Goal: Information Seeking & Learning: Compare options

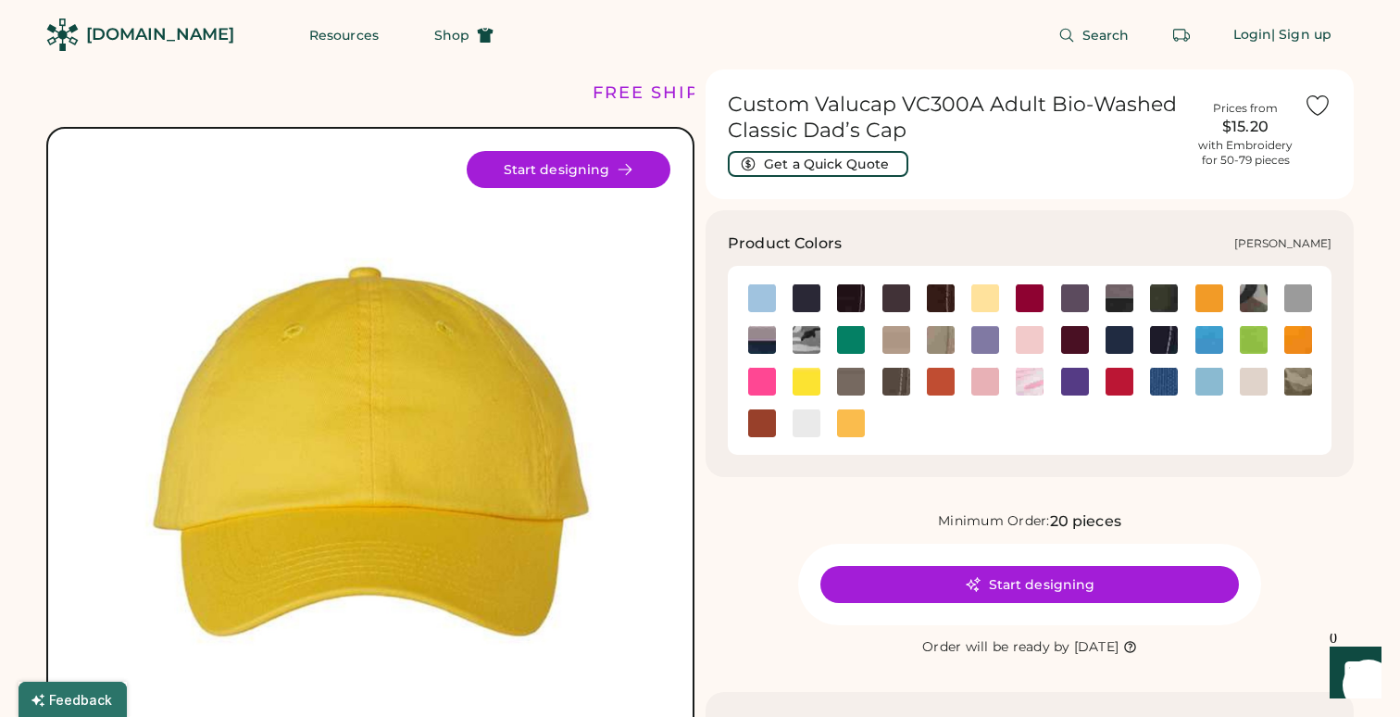
click at [849, 340] on img at bounding box center [851, 340] width 28 height 28
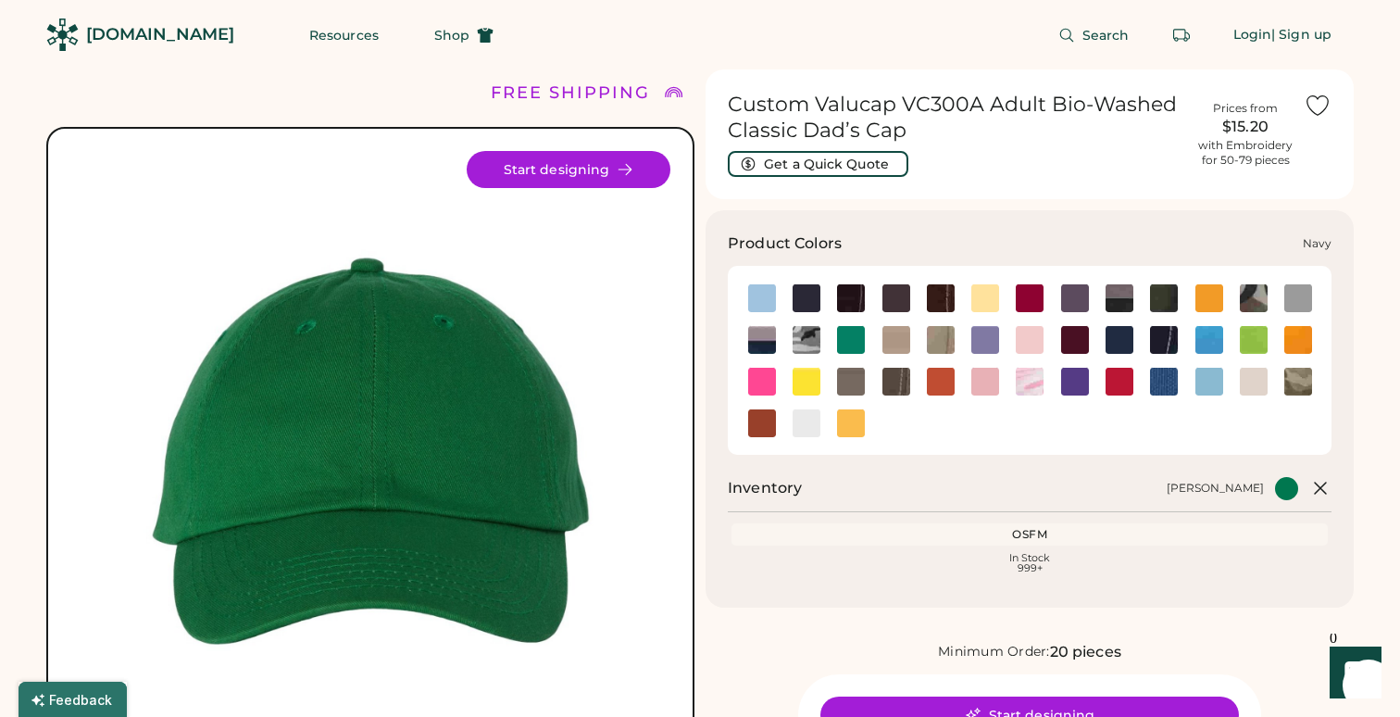
click at [1122, 345] on img at bounding box center [1120, 340] width 28 height 28
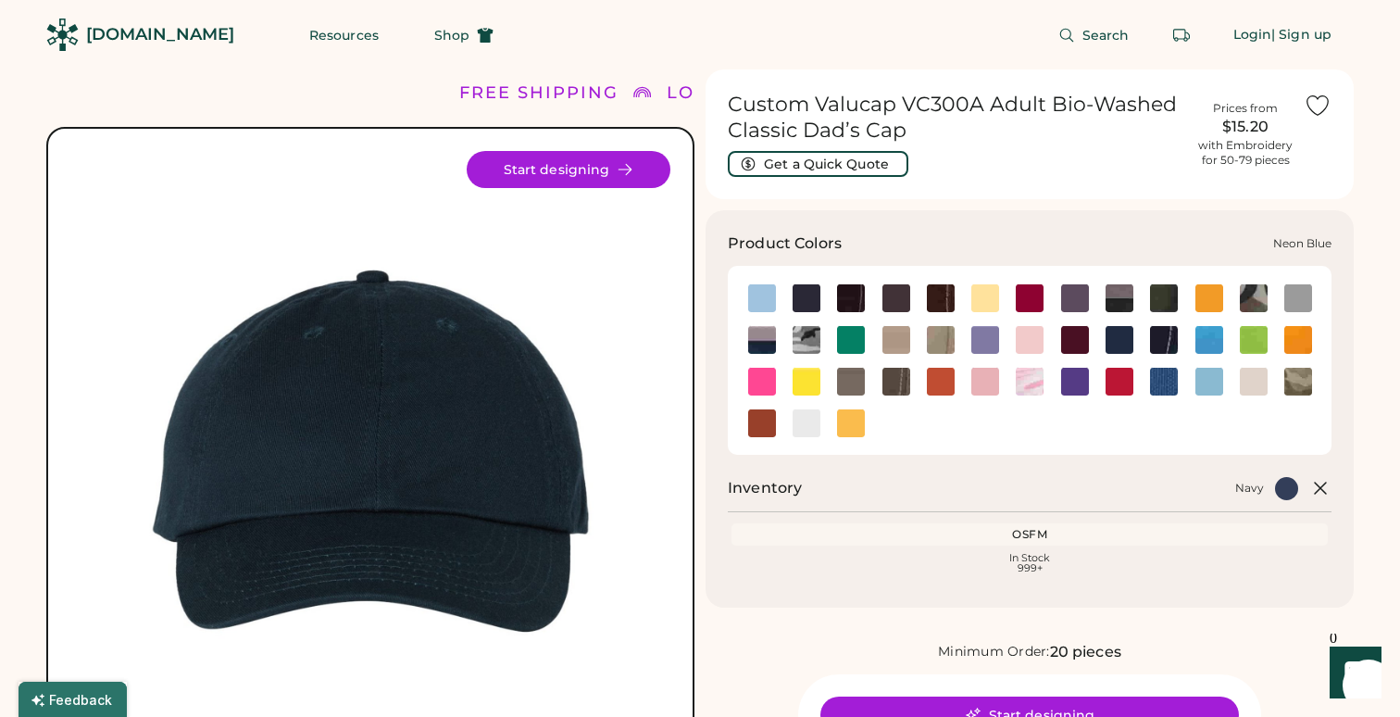
click at [1204, 341] on img at bounding box center [1210, 340] width 28 height 28
click at [1210, 347] on img at bounding box center [1210, 340] width 28 height 28
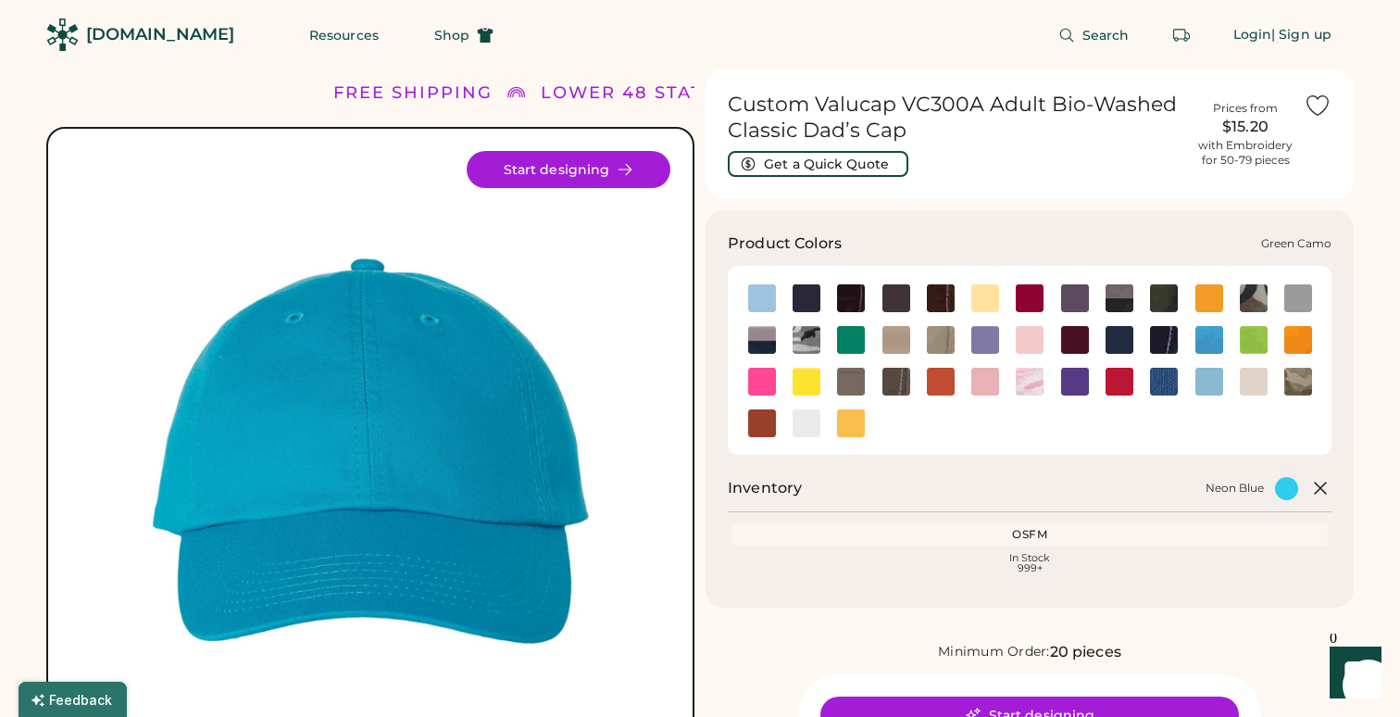
click at [1251, 298] on img at bounding box center [1254, 298] width 28 height 28
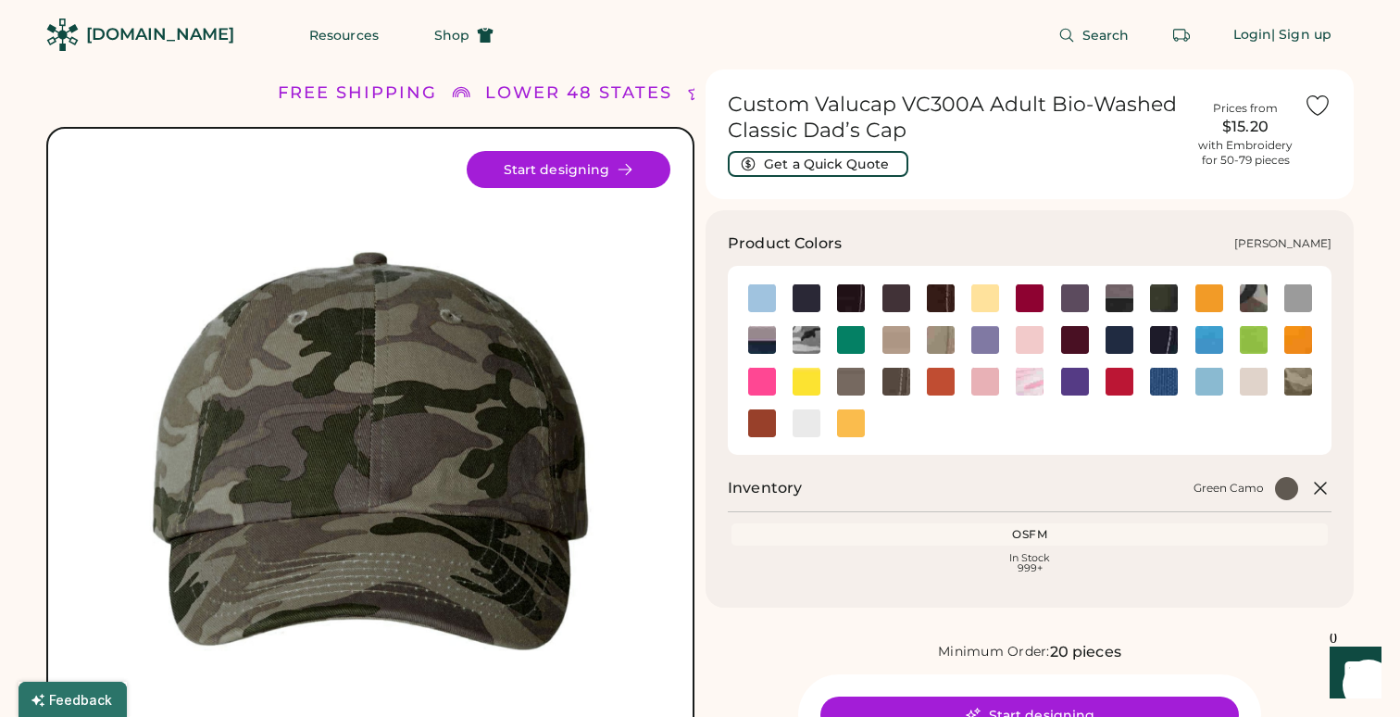
click at [1285, 382] on img at bounding box center [1299, 382] width 28 height 28
click at [1161, 375] on img at bounding box center [1164, 382] width 28 height 28
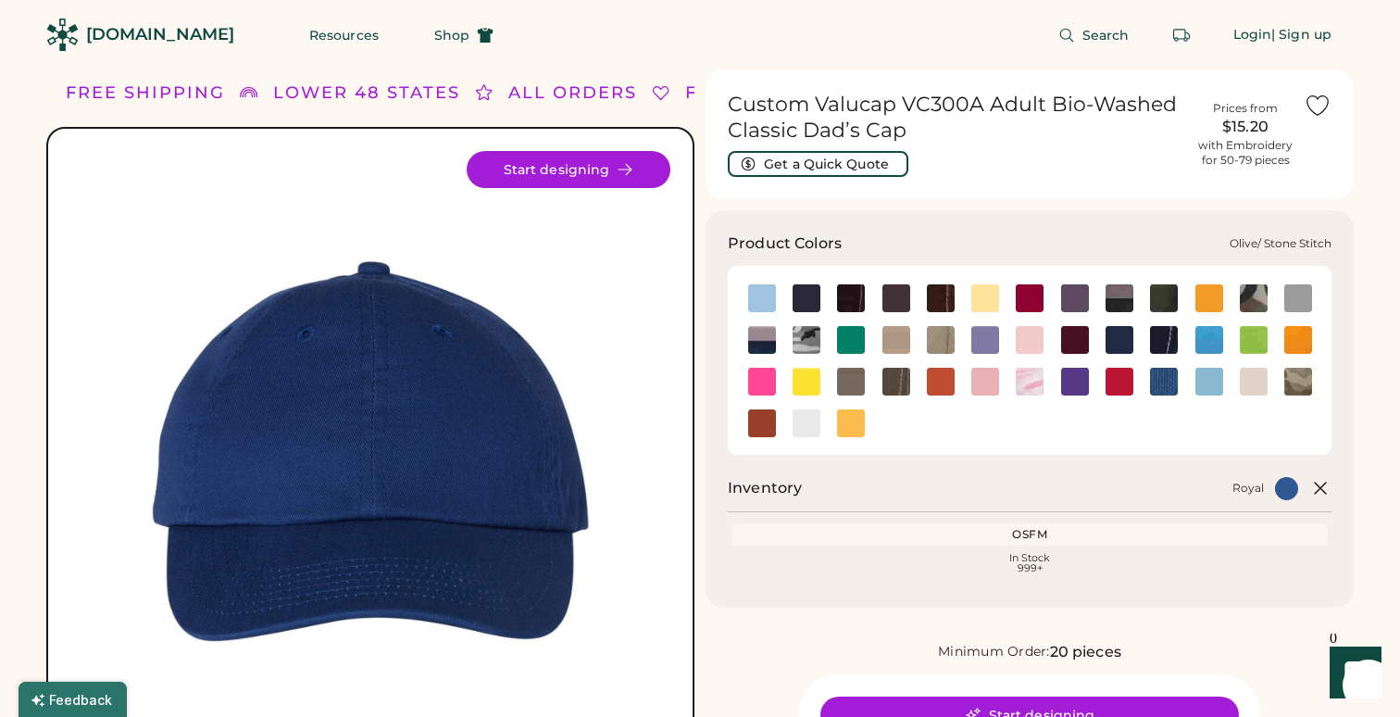
click at [902, 386] on img at bounding box center [897, 382] width 28 height 28
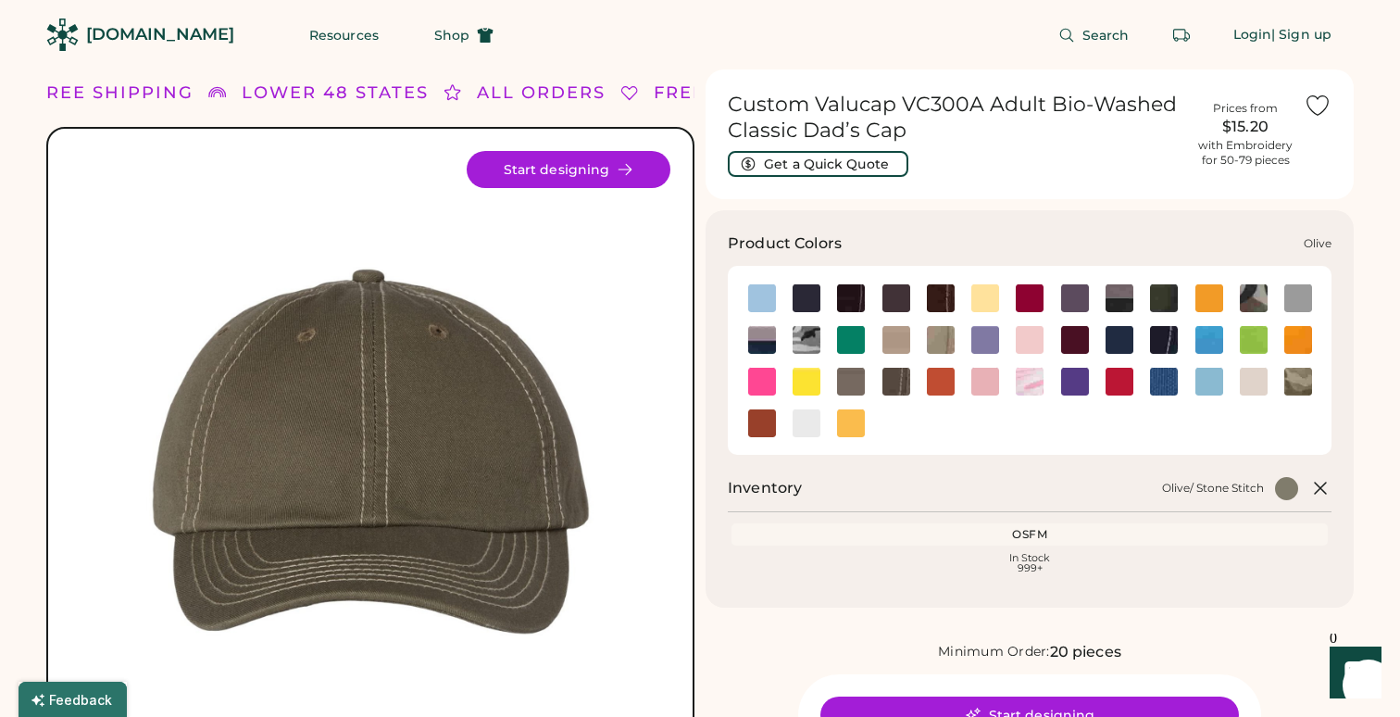
click at [853, 374] on img at bounding box center [851, 382] width 28 height 28
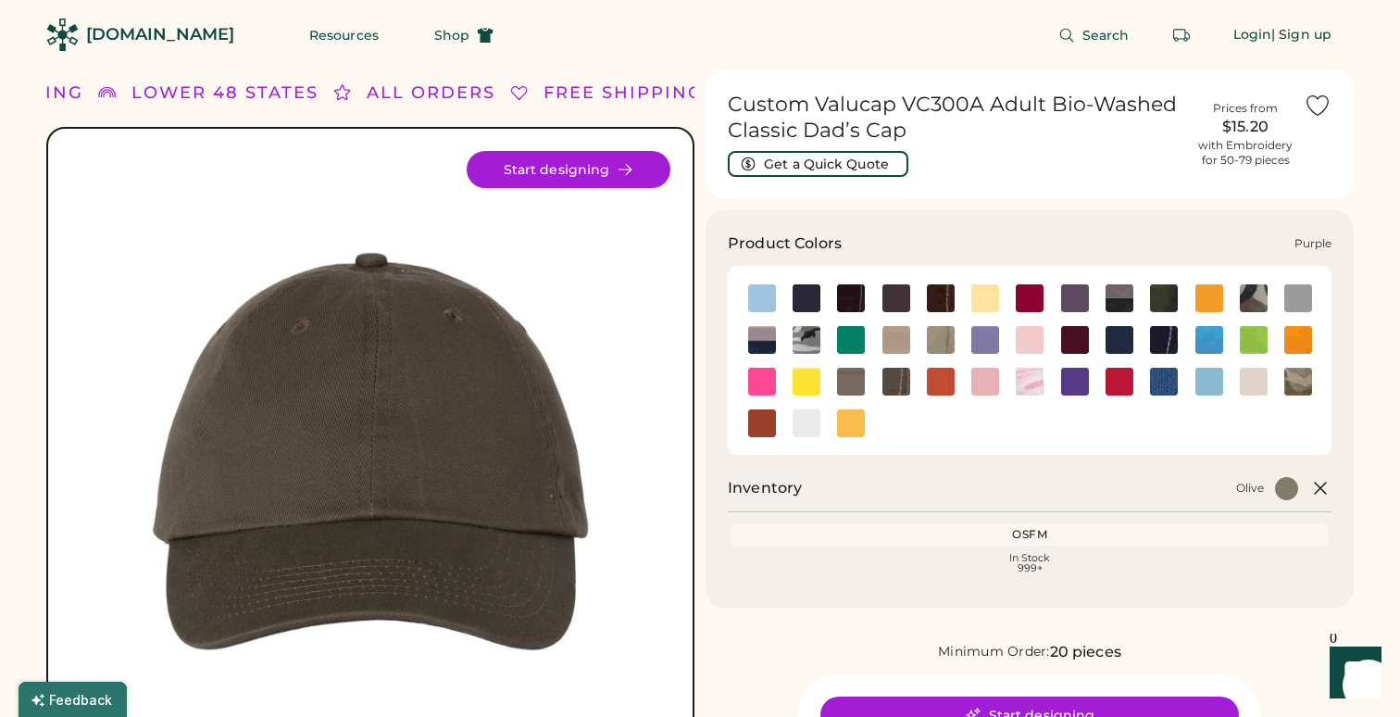
click at [1064, 387] on img at bounding box center [1075, 382] width 28 height 28
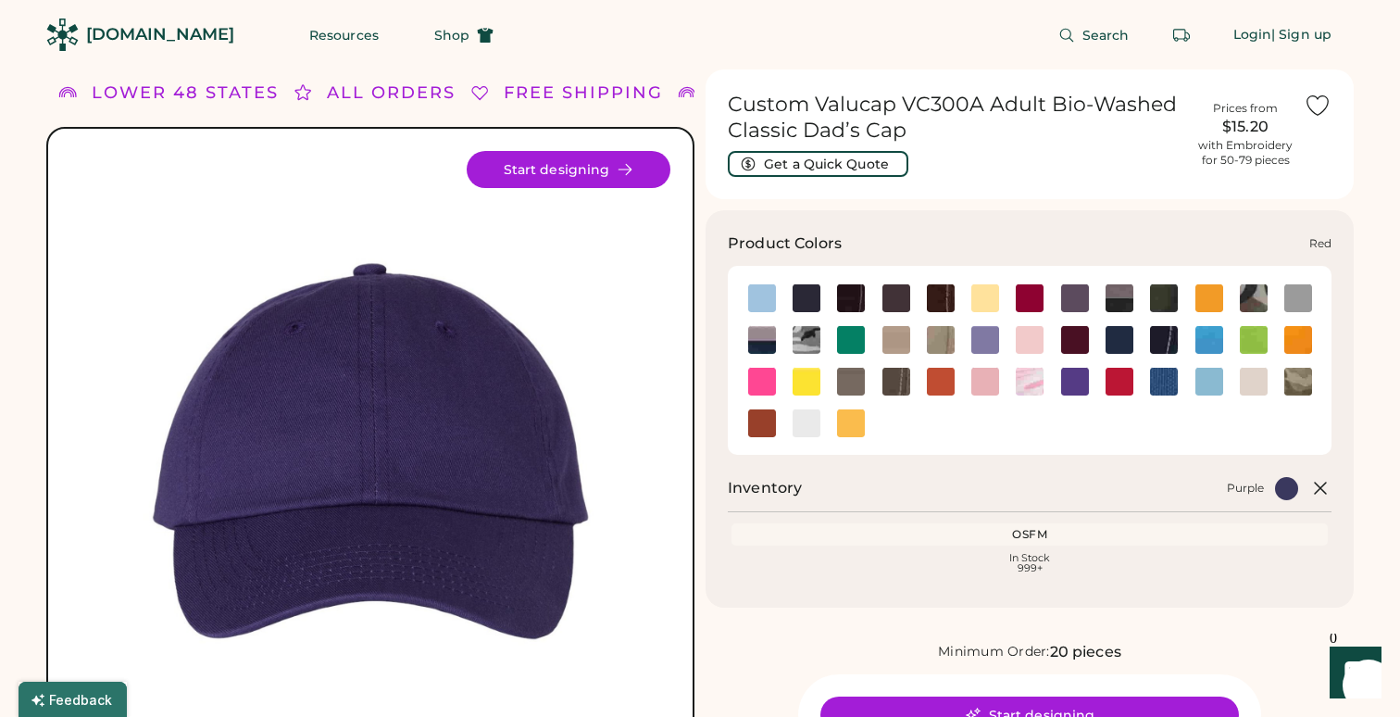
click at [1123, 383] on img at bounding box center [1120, 382] width 28 height 28
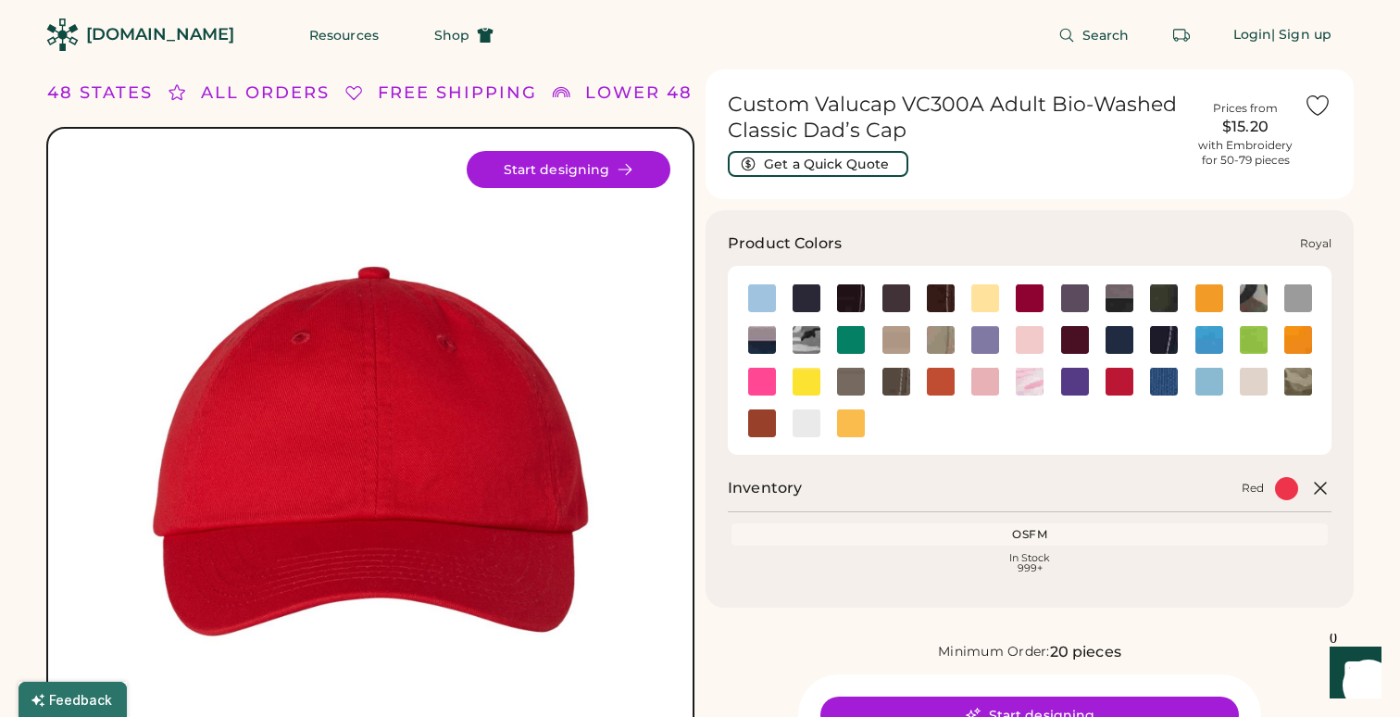
click at [1164, 378] on img at bounding box center [1164, 382] width 28 height 28
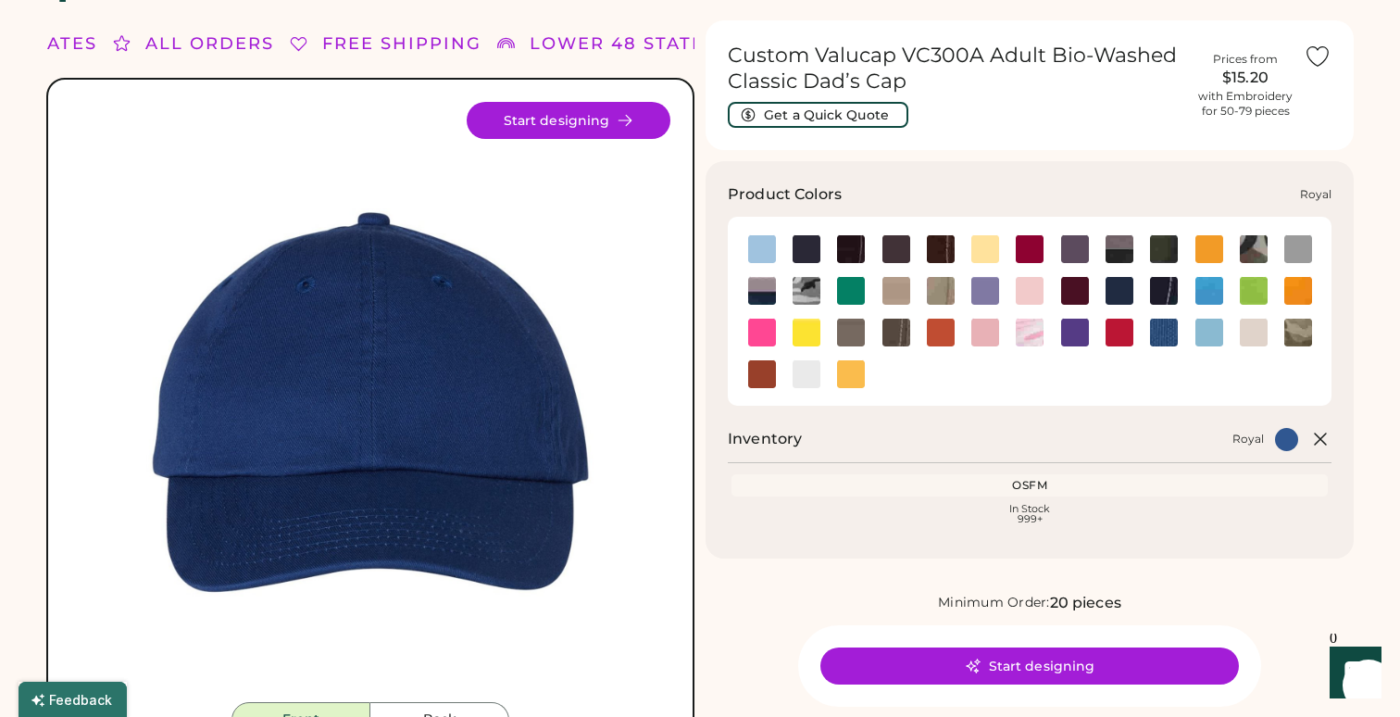
scroll to position [45, 0]
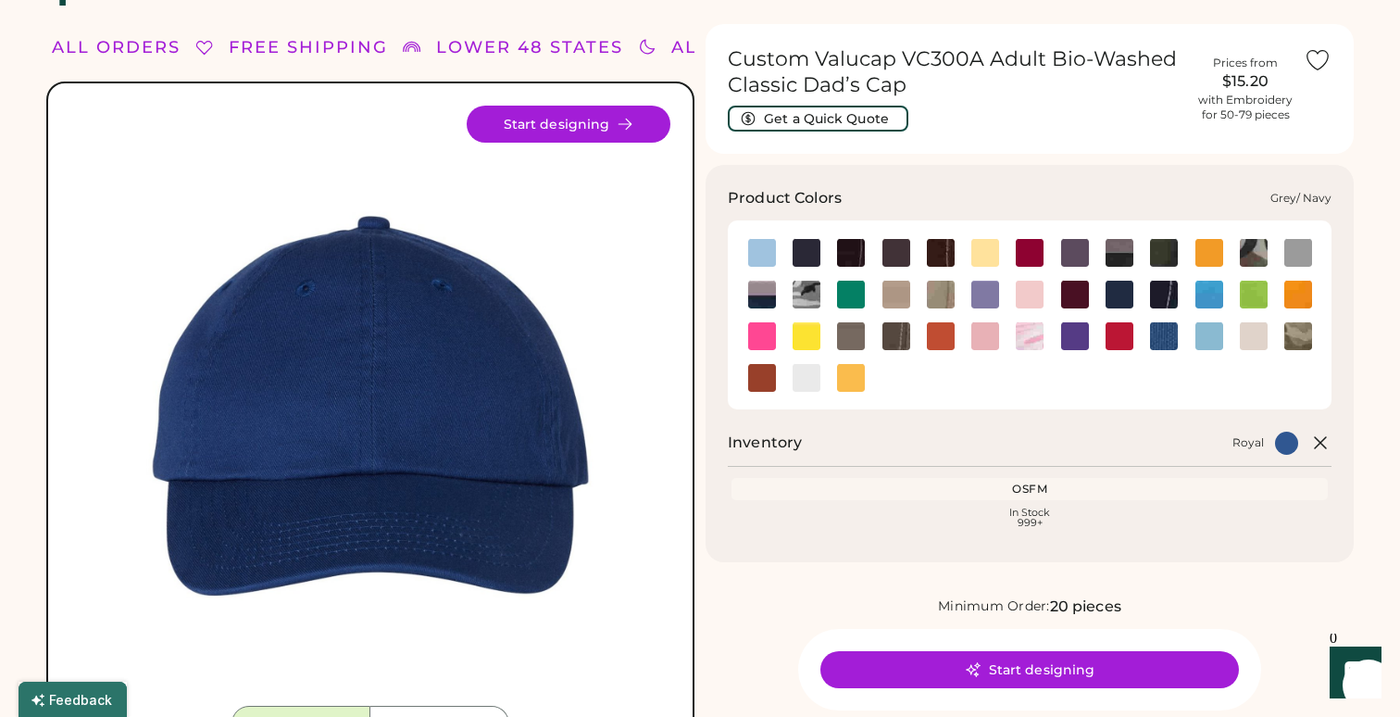
click at [750, 289] on img at bounding box center [762, 295] width 28 height 28
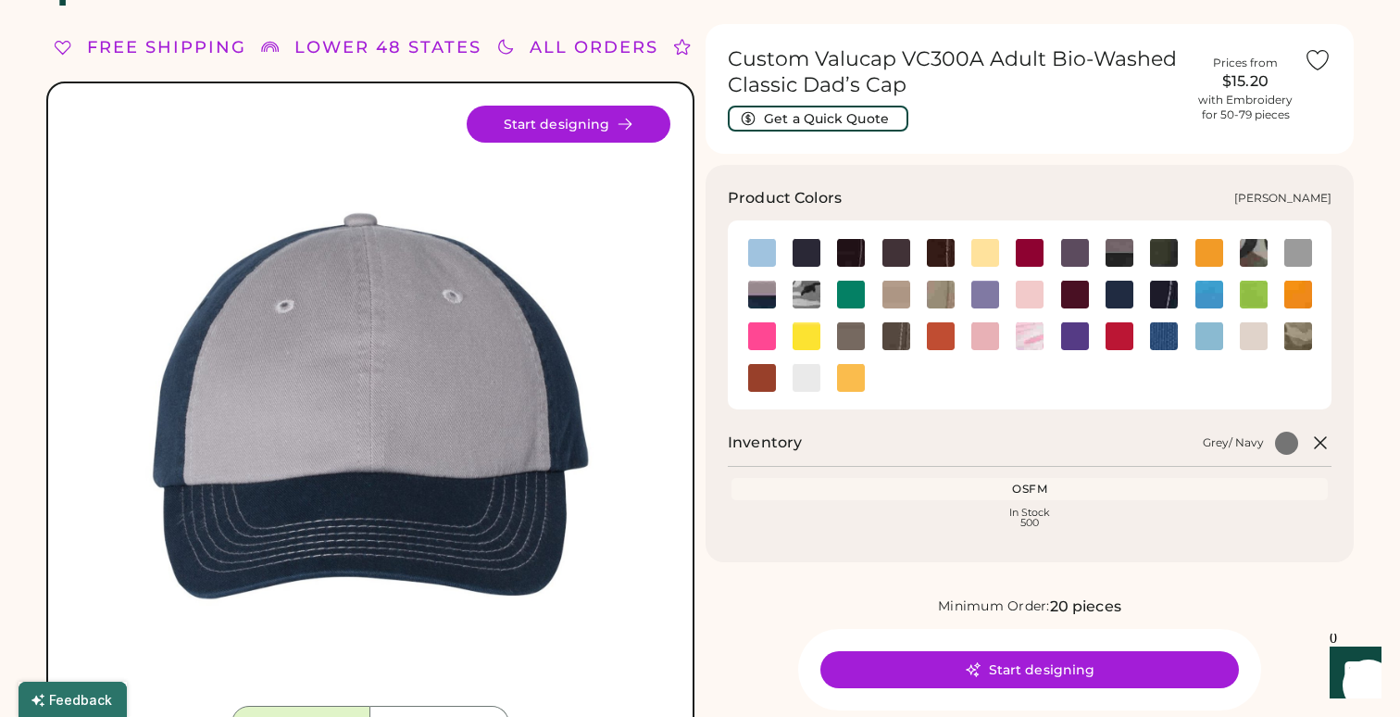
click at [870, 299] on div at bounding box center [851, 294] width 44 height 28
click at [850, 299] on img at bounding box center [851, 295] width 28 height 28
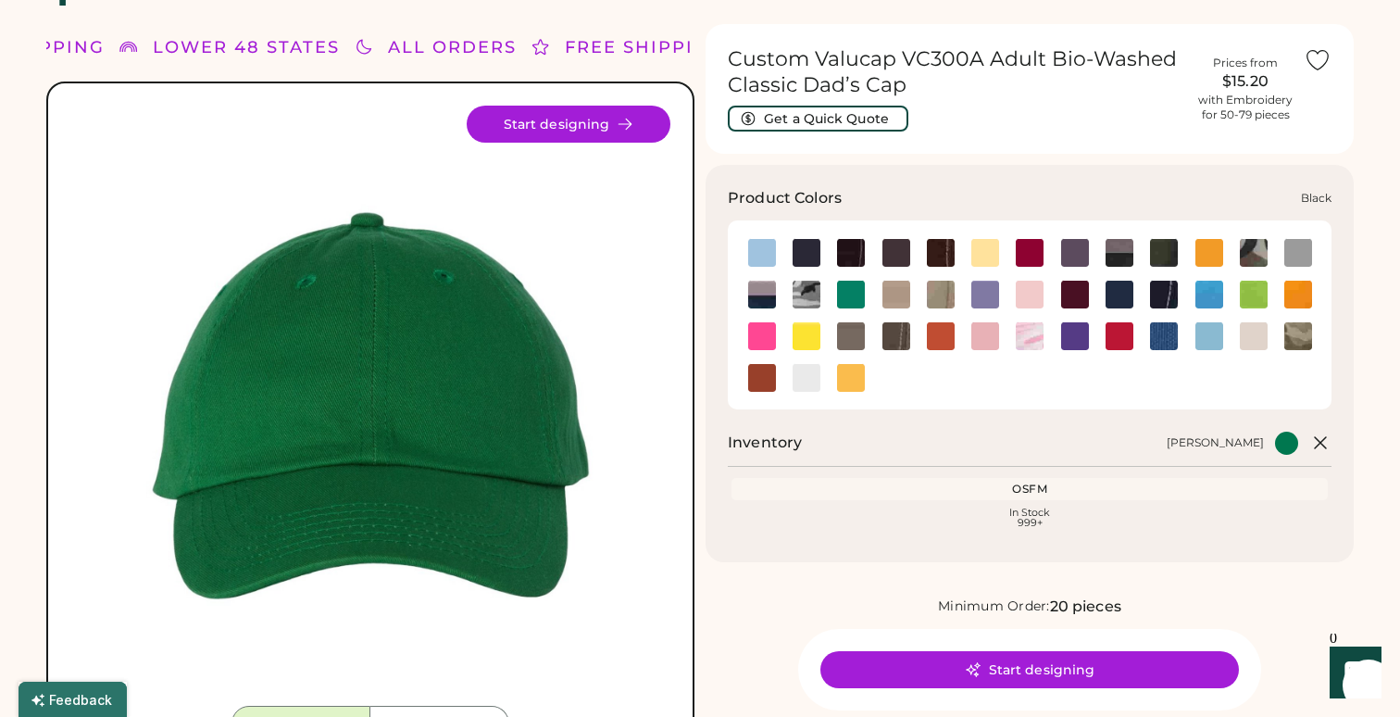
click at [803, 249] on img at bounding box center [807, 253] width 28 height 28
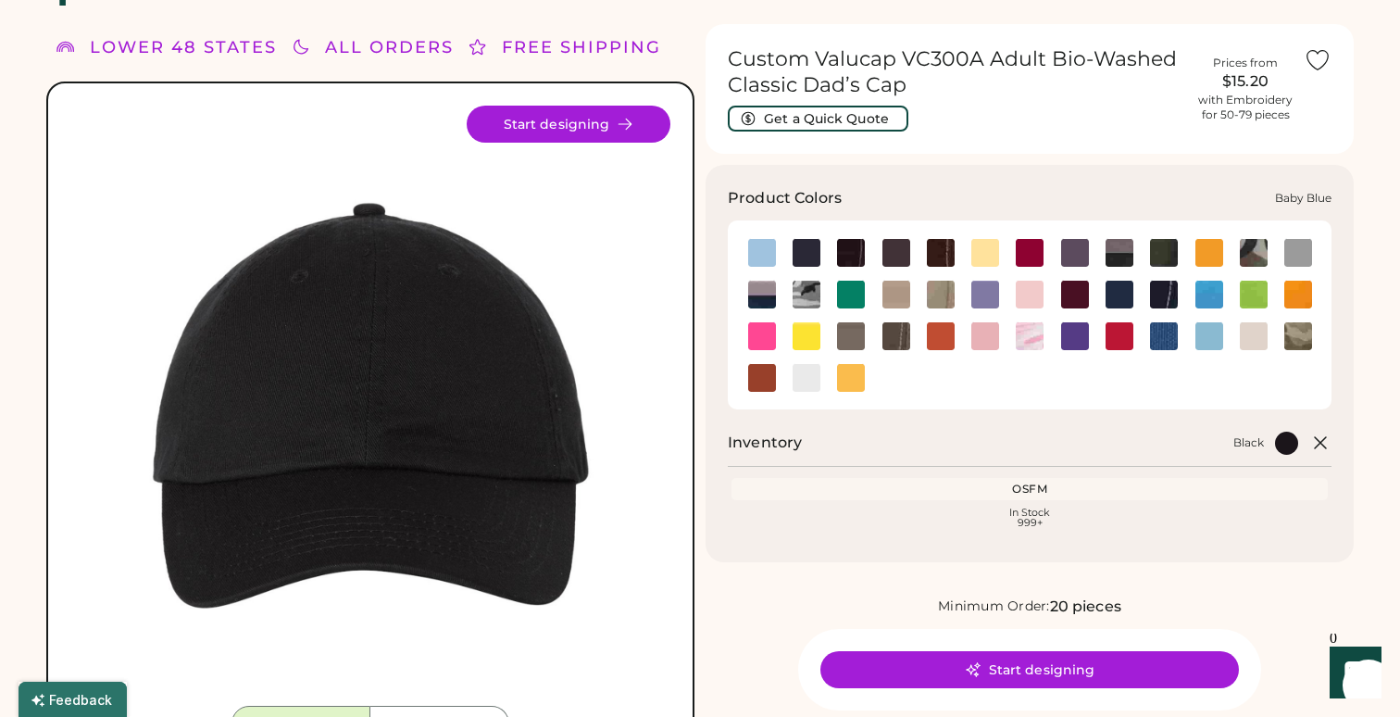
click at [772, 252] on img at bounding box center [762, 253] width 28 height 28
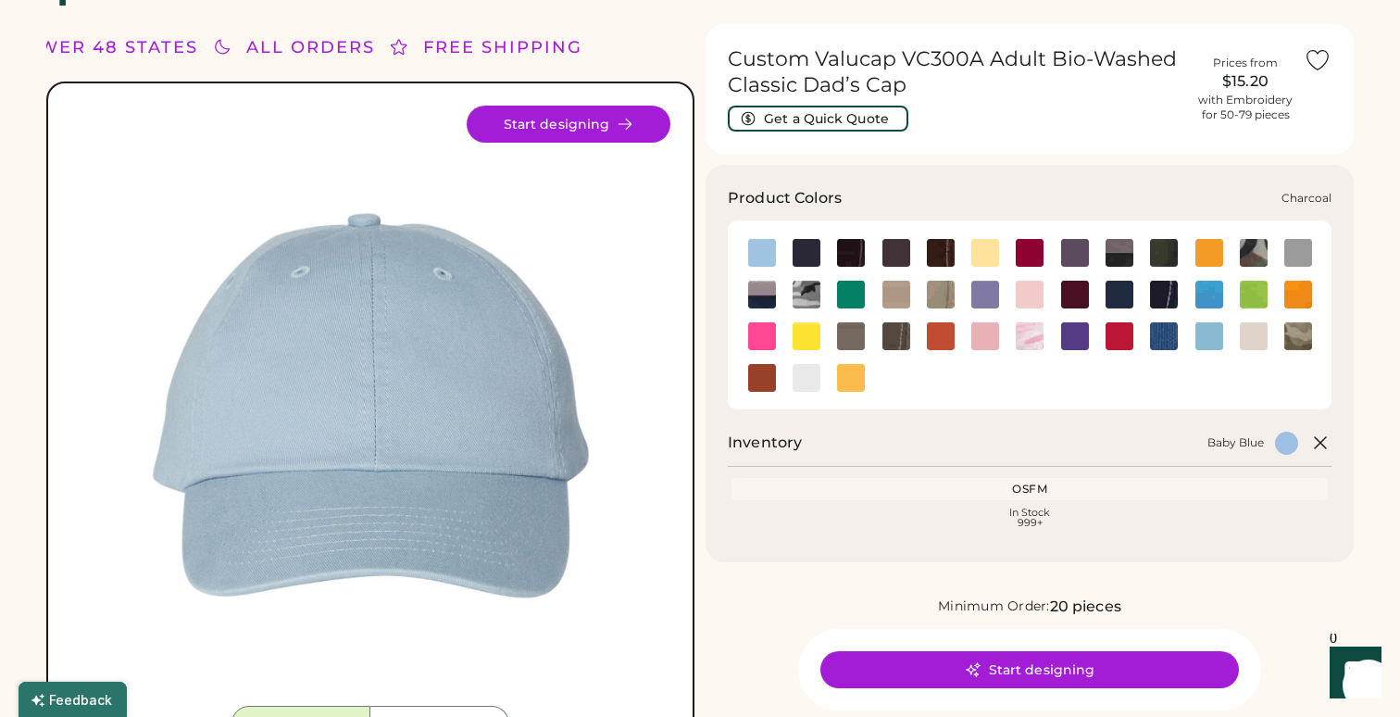
click at [1083, 248] on img at bounding box center [1075, 253] width 28 height 28
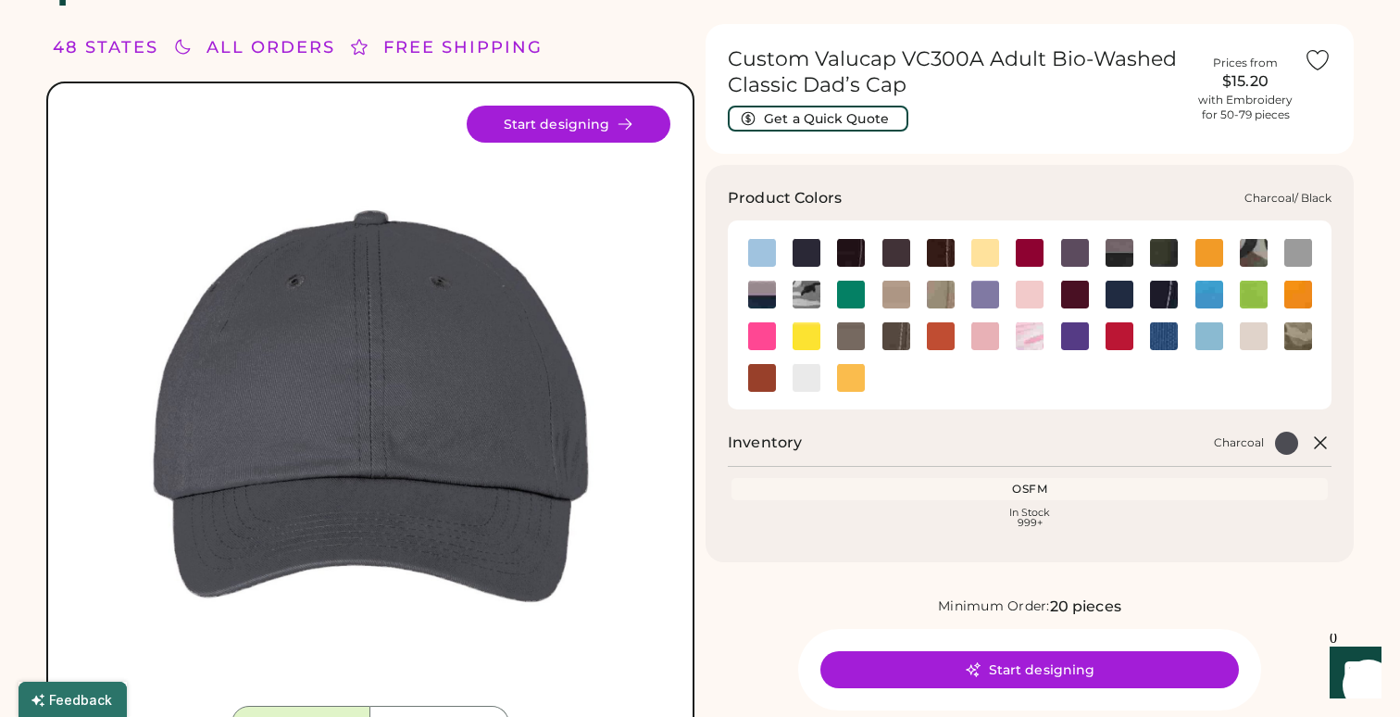
click at [1124, 257] on img at bounding box center [1120, 253] width 28 height 28
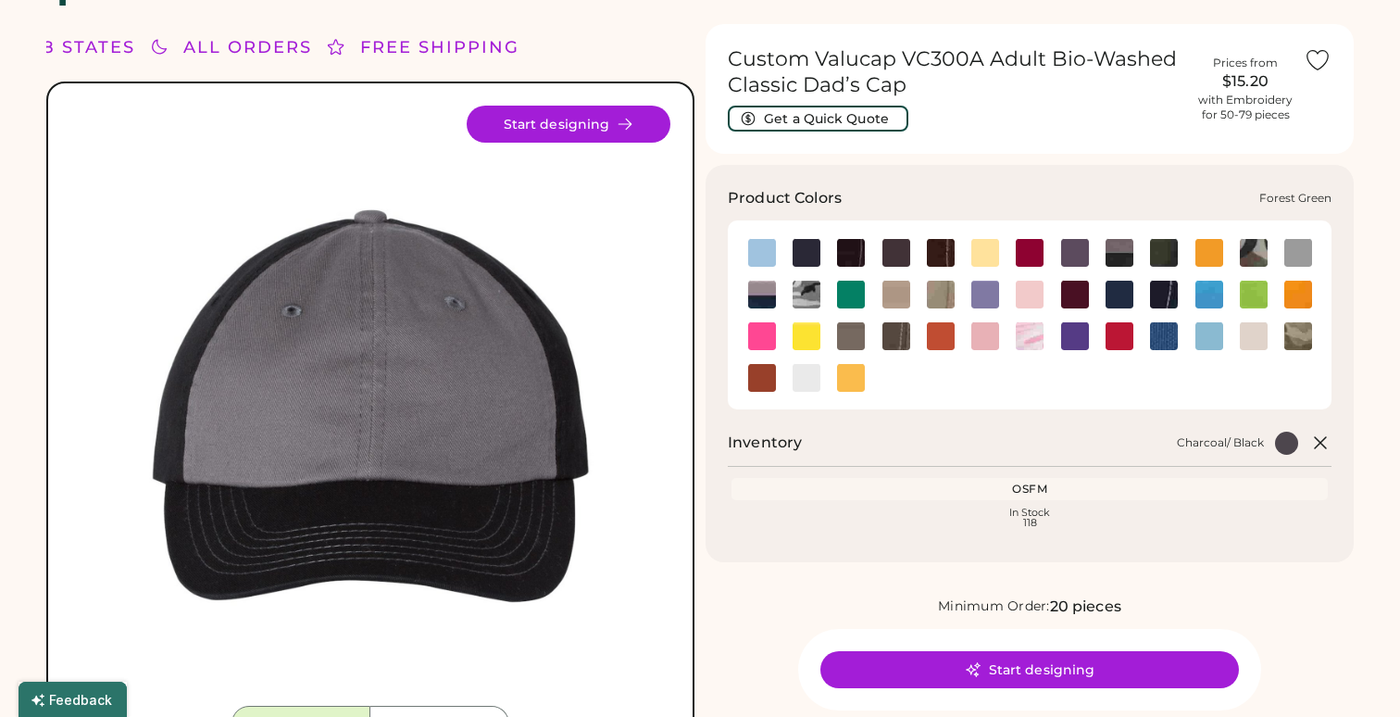
click at [1154, 257] on img at bounding box center [1164, 253] width 28 height 28
